Goal: Information Seeking & Learning: Check status

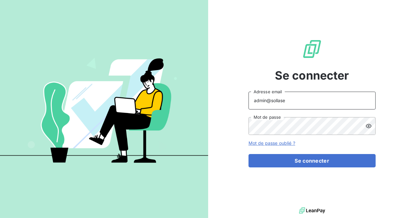
click at [288, 102] on input "admin@sollase" at bounding box center [312, 101] width 127 height 18
type input "admin@enaco"
click at [249, 154] on button "Se connecter" at bounding box center [312, 160] width 127 height 13
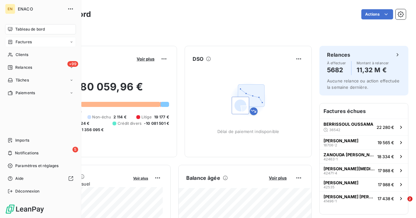
click at [21, 44] on span "Factures" at bounding box center [24, 42] width 16 height 6
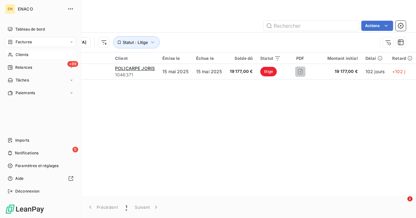
click at [16, 50] on div "Clients" at bounding box center [40, 55] width 71 height 10
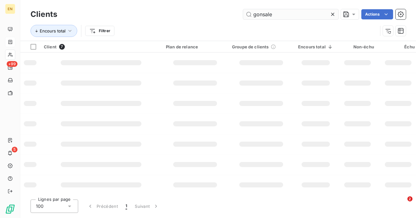
type input "gonsalez"
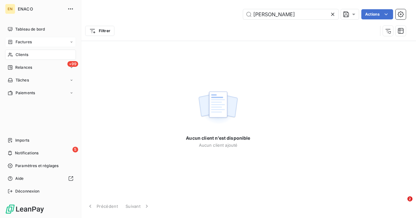
click at [11, 40] on icon at bounding box center [11, 42] width 4 height 4
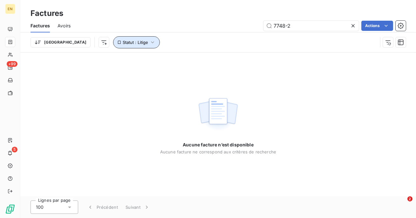
click at [114, 45] on button "Statut : Litige" at bounding box center [136, 42] width 47 height 12
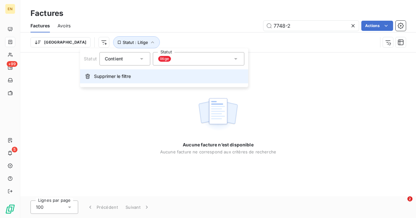
click at [111, 74] on span "Supprimer le filtre" at bounding box center [112, 76] width 37 height 6
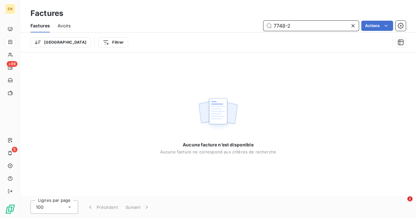
click at [297, 26] on input "7748-2" at bounding box center [311, 26] width 95 height 10
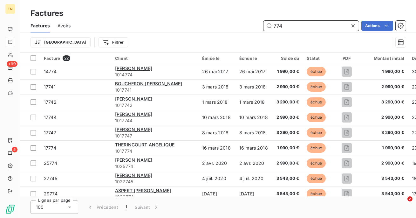
type input "7748"
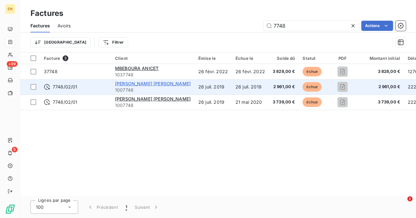
click at [124, 83] on span "ANTETOMASO GONZALEZ CELINE" at bounding box center [153, 83] width 76 height 5
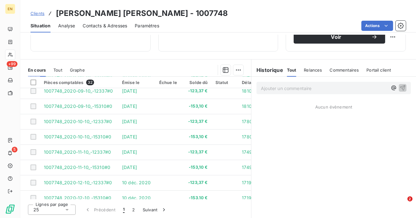
scroll to position [273, 0]
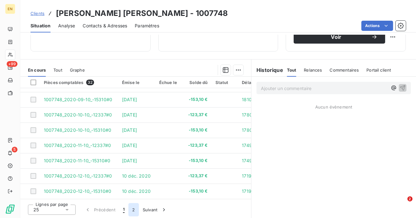
click at [134, 204] on button "2" at bounding box center [133, 209] width 10 height 13
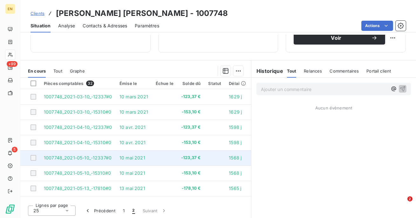
scroll to position [107, 0]
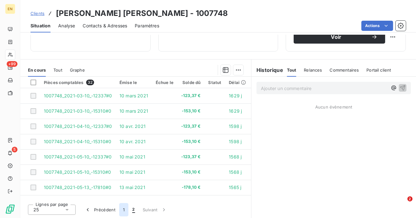
click at [122, 207] on button "1" at bounding box center [123, 209] width 9 height 13
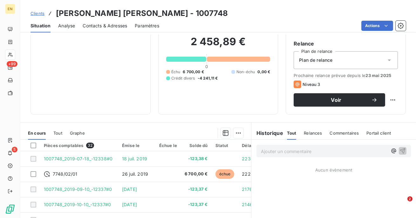
scroll to position [45, 0]
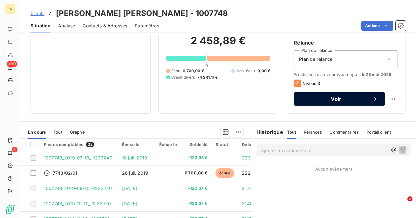
click at [303, 100] on span "Voir" at bounding box center [336, 98] width 70 height 5
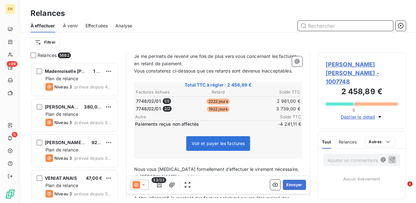
scroll to position [88, 0]
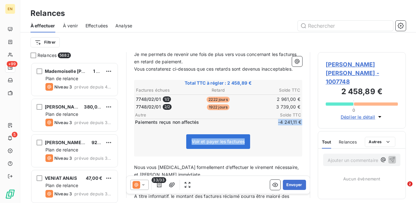
drag, startPoint x: 278, startPoint y: 121, endPoint x: 305, endPoint y: 121, distance: 27.0
click at [305, 121] on div "Bonjour Madame ﻿ GONZALEZ ﻿ ﻿ ﻿ Je me permets de revenir une fois de plus vers …" at bounding box center [218, 143] width 176 height 222
click at [256, 82] on span "Total TTC à régler : 2 458,89 €" at bounding box center [218, 83] width 166 height 6
drag, startPoint x: 253, startPoint y: 82, endPoint x: 227, endPoint y: 83, distance: 26.1
click at [227, 83] on span "Total TTC à régler : 2 458,89 €" at bounding box center [218, 83] width 166 height 6
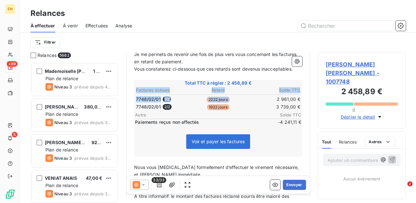
drag, startPoint x: 277, startPoint y: 98, endPoint x: 301, endPoint y: 98, distance: 23.8
click at [301, 98] on div "Total TTC à régler : 2 458,89 € Factures échues Retard Solde TTC 7748/02/01 1 /…" at bounding box center [218, 118] width 168 height 77
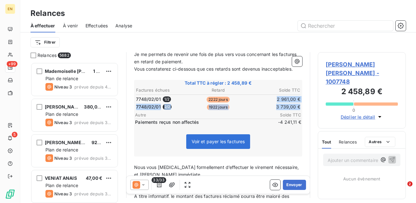
drag, startPoint x: 277, startPoint y: 98, endPoint x: 300, endPoint y: 105, distance: 23.6
click at [300, 105] on tbody "7748/02/01 1 / 2 2222 jours 2 961,00 € 7748/02/01 2 / 2 1922 jours 3 739,00 €" at bounding box center [218, 102] width 165 height 16
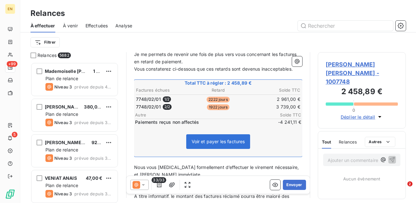
click at [337, 70] on span "ANTETOMASO GONZALEZ CELINE - 1007748" at bounding box center [362, 73] width 72 height 26
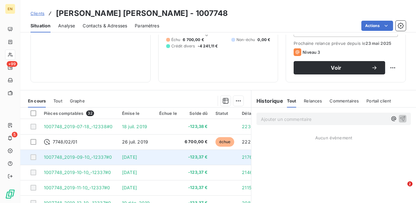
click at [163, 160] on td at bounding box center [167, 156] width 25 height 15
click at [34, 156] on div at bounding box center [34, 157] width 6 height 6
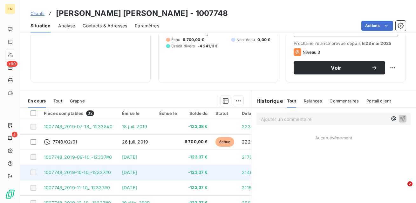
click at [38, 169] on td at bounding box center [30, 172] width 20 height 15
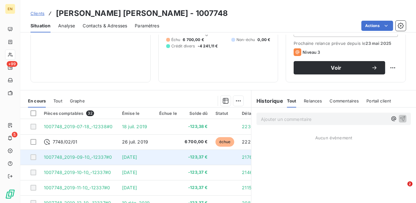
click at [63, 159] on span "1007748_2019-09-10_-12337#0" at bounding box center [78, 156] width 68 height 5
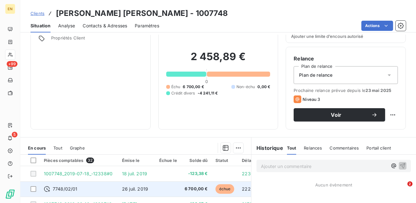
scroll to position [21, 0]
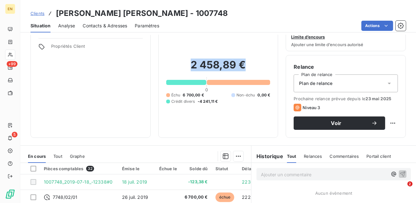
drag, startPoint x: 245, startPoint y: 67, endPoint x: 191, endPoint y: 66, distance: 54.0
click at [191, 66] on h2 "2 458,89 €" at bounding box center [218, 67] width 104 height 19
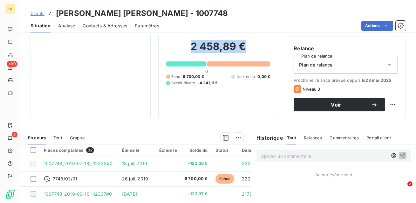
scroll to position [38, 0]
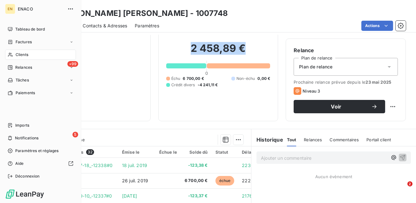
click at [12, 54] on icon at bounding box center [10, 54] width 5 height 5
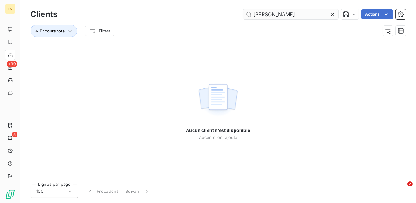
click at [278, 16] on input "gonsalez" at bounding box center [290, 14] width 95 height 10
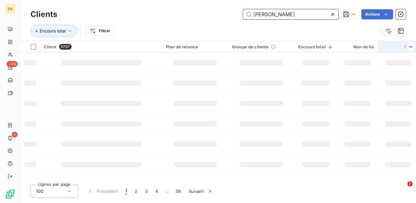
type input "lola lera"
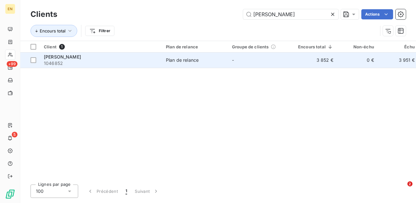
click at [118, 61] on span "1046852" at bounding box center [101, 63] width 114 height 6
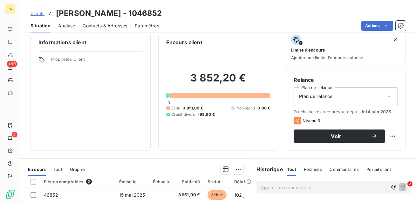
scroll to position [8, 0]
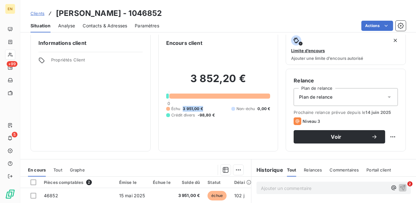
drag, startPoint x: 183, startPoint y: 107, endPoint x: 203, endPoint y: 109, distance: 19.7
click at [203, 109] on div "Échu 3 951,00 € Non-échu 0,00 € Crédit divers -98,80 €" at bounding box center [218, 112] width 104 height 12
drag, startPoint x: 197, startPoint y: 115, endPoint x: 215, endPoint y: 115, distance: 18.1
click at [215, 115] on div "Échu 3 951,00 € Non-échu 0,00 € Crédit divers -98,80 €" at bounding box center [218, 112] width 104 height 12
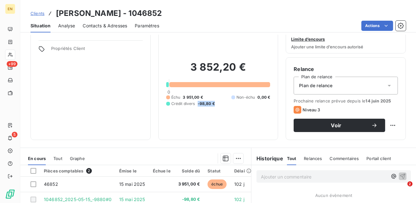
scroll to position [16, 0]
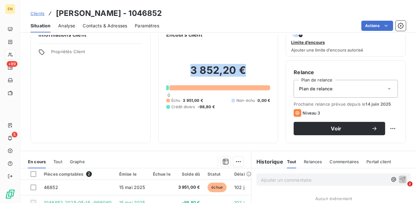
drag, startPoint x: 190, startPoint y: 71, endPoint x: 244, endPoint y: 74, distance: 53.8
click at [244, 74] on h2 "3 852,20 €" at bounding box center [218, 73] width 104 height 19
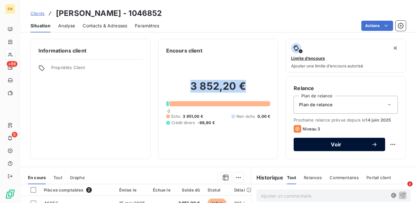
click at [336, 144] on span "Voir" at bounding box center [336, 144] width 70 height 5
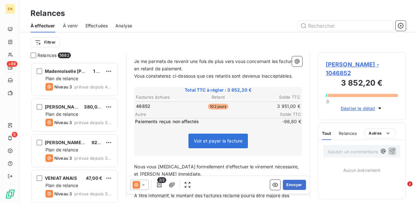
scroll to position [83, 0]
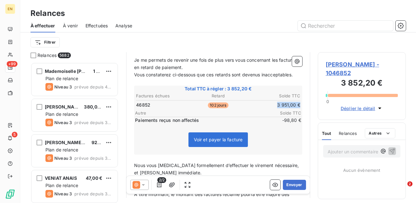
drag, startPoint x: 278, startPoint y: 104, endPoint x: 299, endPoint y: 104, distance: 21.6
click at [299, 104] on td "3 951,00 €" at bounding box center [273, 104] width 55 height 7
drag, startPoint x: 281, startPoint y: 118, endPoint x: 300, endPoint y: 118, distance: 19.7
click at [300, 118] on span "-98,80 €" at bounding box center [282, 120] width 38 height 6
drag, startPoint x: 254, startPoint y: 86, endPoint x: 227, endPoint y: 86, distance: 26.4
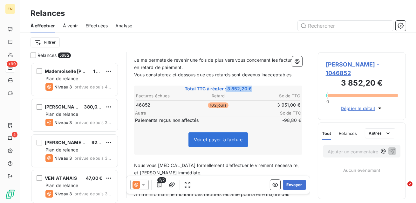
click at [227, 86] on span "Total TTC à régler : 3 852,20 €" at bounding box center [218, 89] width 166 height 6
drag, startPoint x: 277, startPoint y: 103, endPoint x: 301, endPoint y: 102, distance: 24.2
click at [301, 102] on table "Factures échues Retard Solde TTC 46852 102 jours 3 951,00 €" at bounding box center [218, 100] width 166 height 17
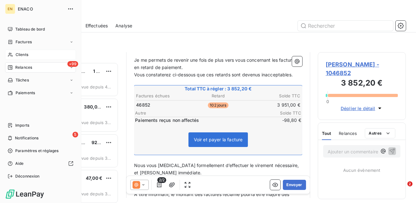
click at [14, 55] on div "Clients" at bounding box center [40, 55] width 71 height 10
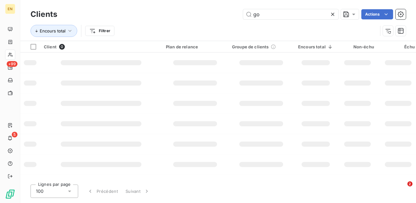
type input "g"
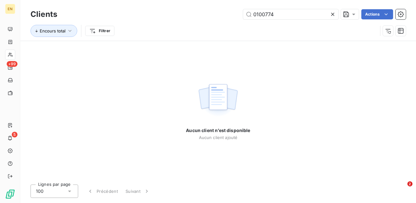
type input "01007748"
click at [280, 14] on input "01007748" at bounding box center [290, 14] width 95 height 10
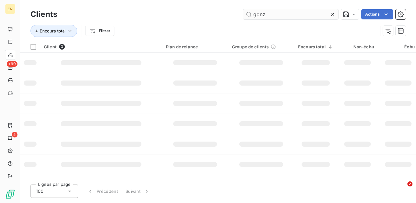
type input "gonza"
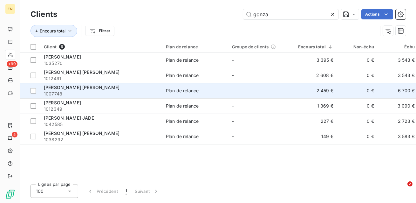
click at [150, 91] on span "1007748" at bounding box center [101, 94] width 114 height 6
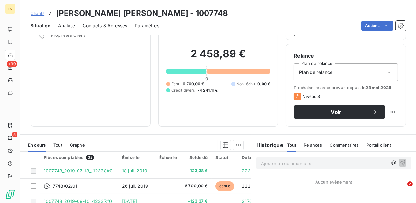
scroll to position [41, 0]
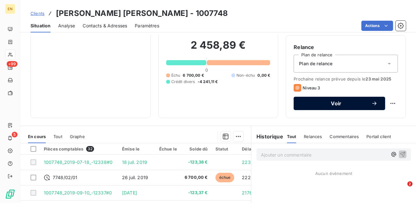
click at [341, 104] on span "Voir" at bounding box center [336, 103] width 70 height 5
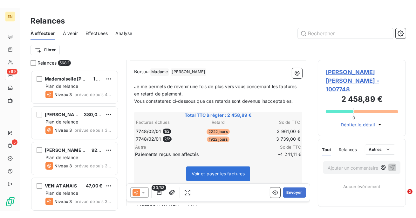
scroll to position [64, 0]
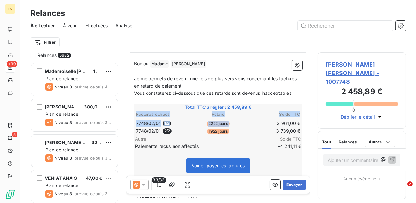
drag, startPoint x: 276, startPoint y: 123, endPoint x: 302, endPoint y: 122, distance: 25.4
click at [302, 122] on div "Total TTC à régler : 2 458,89 € Factures échues Retard Solde TTC 7748/02/01 1 /…" at bounding box center [218, 142] width 168 height 77
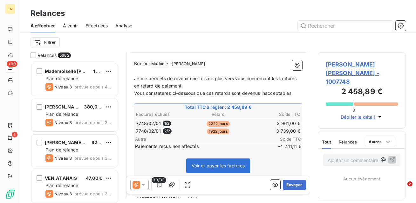
click at [268, 127] on td "3 739,00 €" at bounding box center [273, 130] width 55 height 7
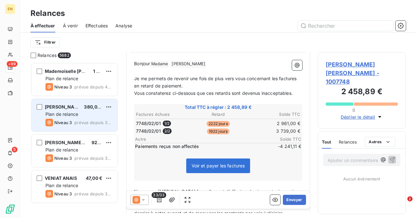
scroll to position [155, 88]
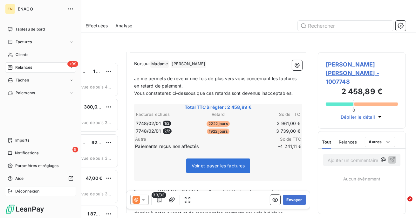
click at [14, 191] on div "Déconnexion" at bounding box center [40, 191] width 71 height 10
